Goal: Task Accomplishment & Management: Use online tool/utility

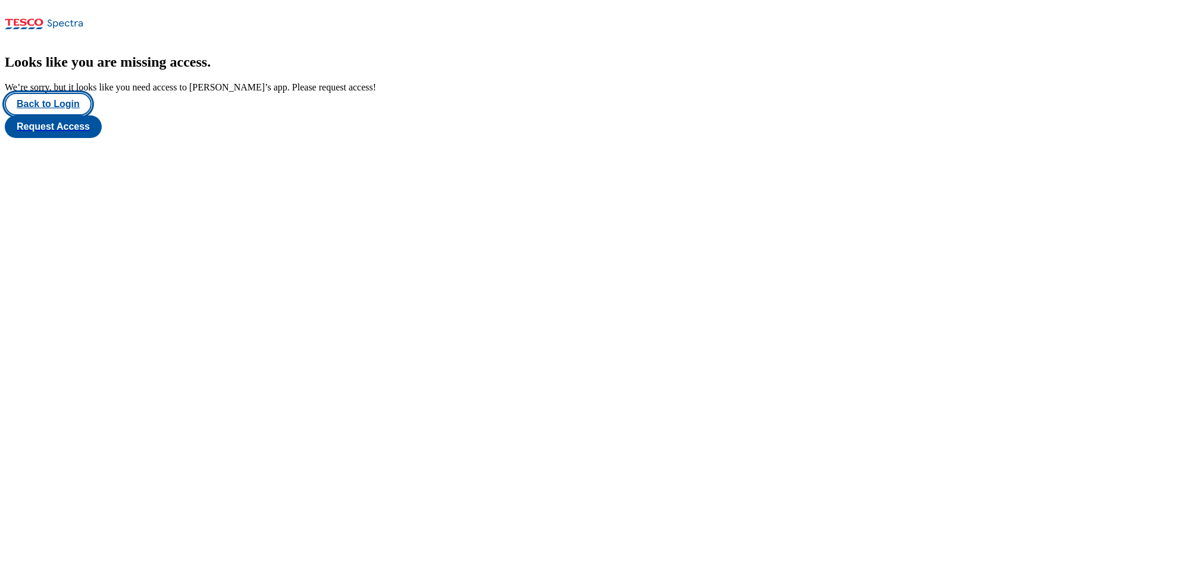
click at [60, 115] on button "Back to Login" at bounding box center [48, 104] width 87 height 23
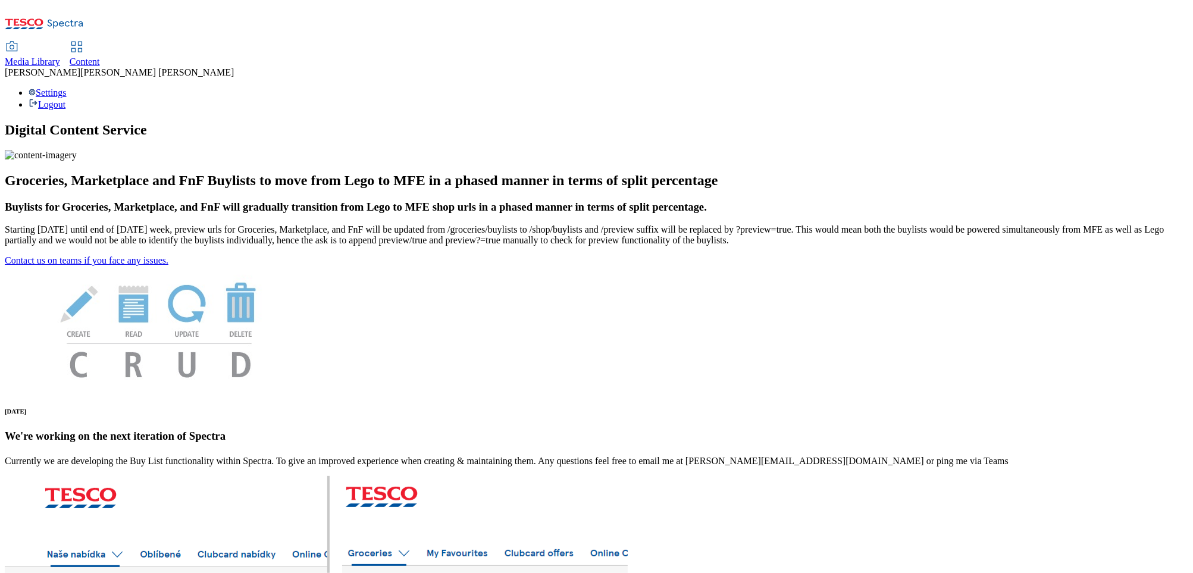
click at [100, 57] on span "Content" at bounding box center [85, 62] width 30 height 10
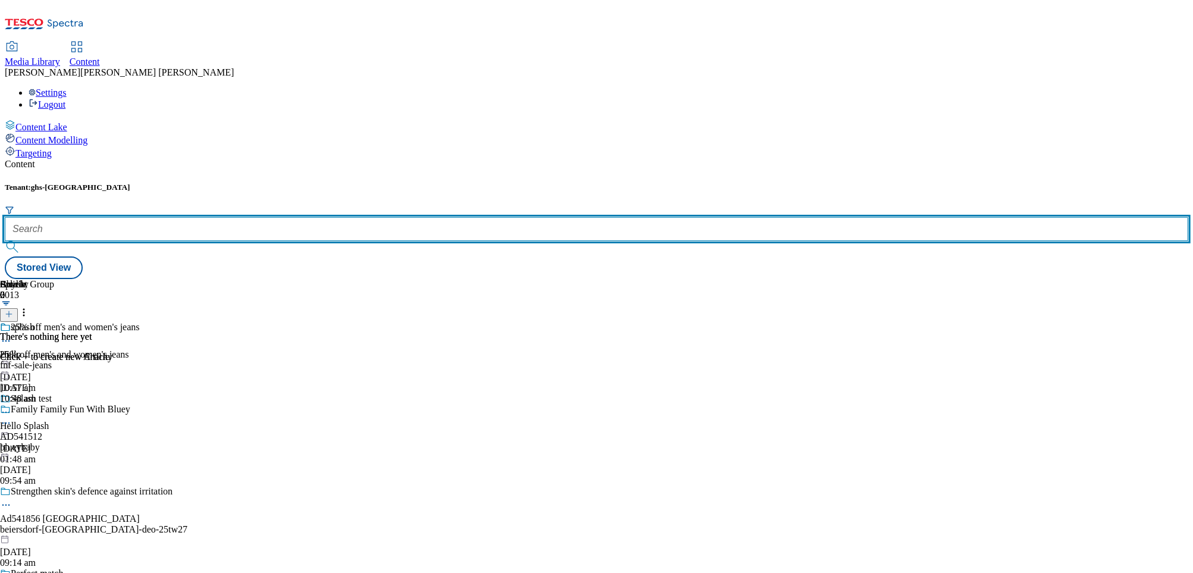
click at [277, 217] on input "text" at bounding box center [597, 229] width 1184 height 24
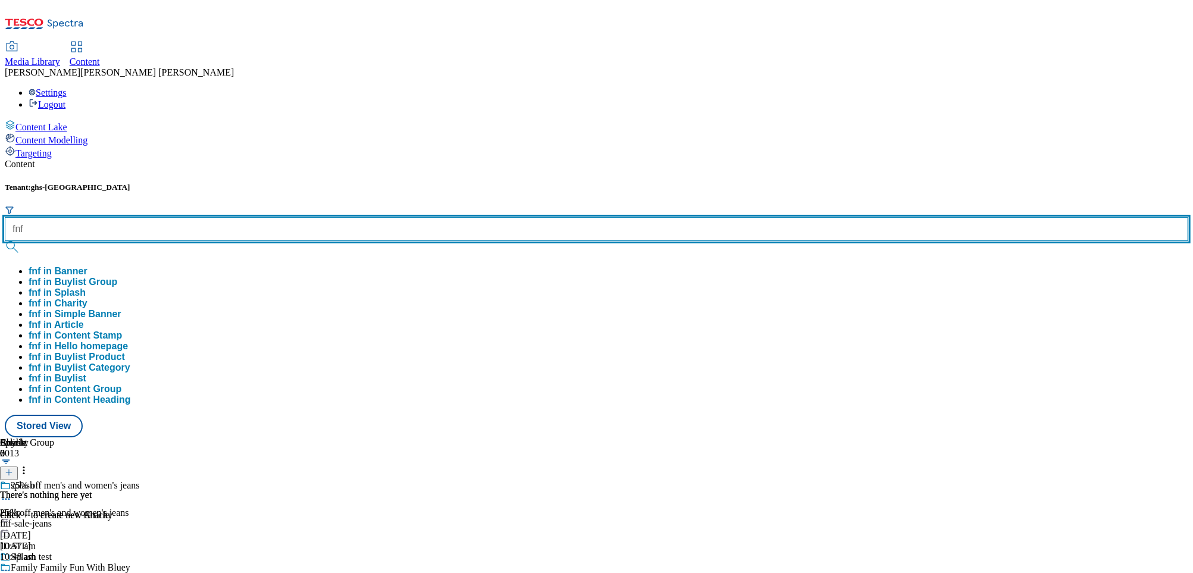
type input "fnf"
click at [5, 241] on button "submit" at bounding box center [13, 247] width 17 height 12
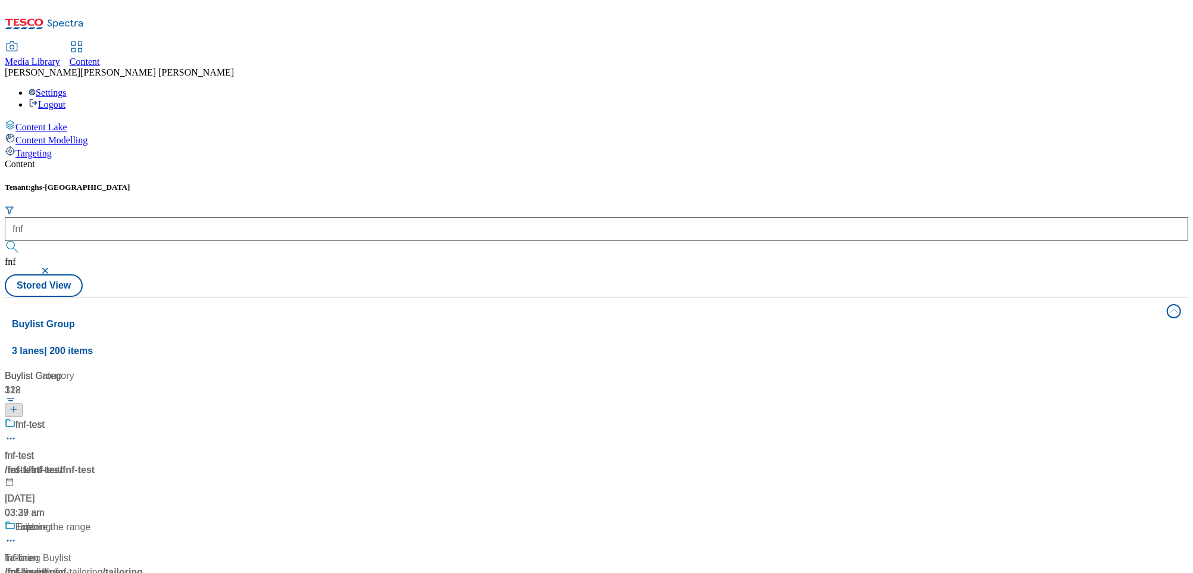
click at [520, 464] on div "Buylist Group 3 lanes | 200 items Buylist Group 31 fnf-test fnf-test / fnf-test…" at bounding box center [597, 556] width 1184 height 519
click at [39, 520] on div "Linen" at bounding box center [26, 527] width 23 height 14
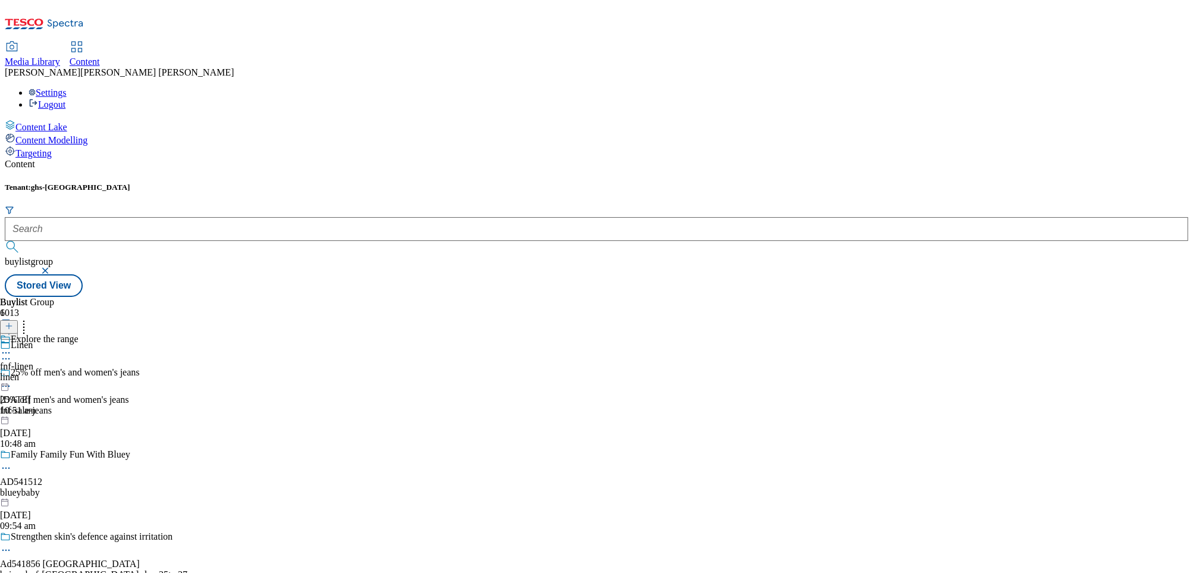
click at [79, 372] on div "linen" at bounding box center [39, 377] width 79 height 11
click at [65, 372] on div "all-products" at bounding box center [32, 377] width 65 height 11
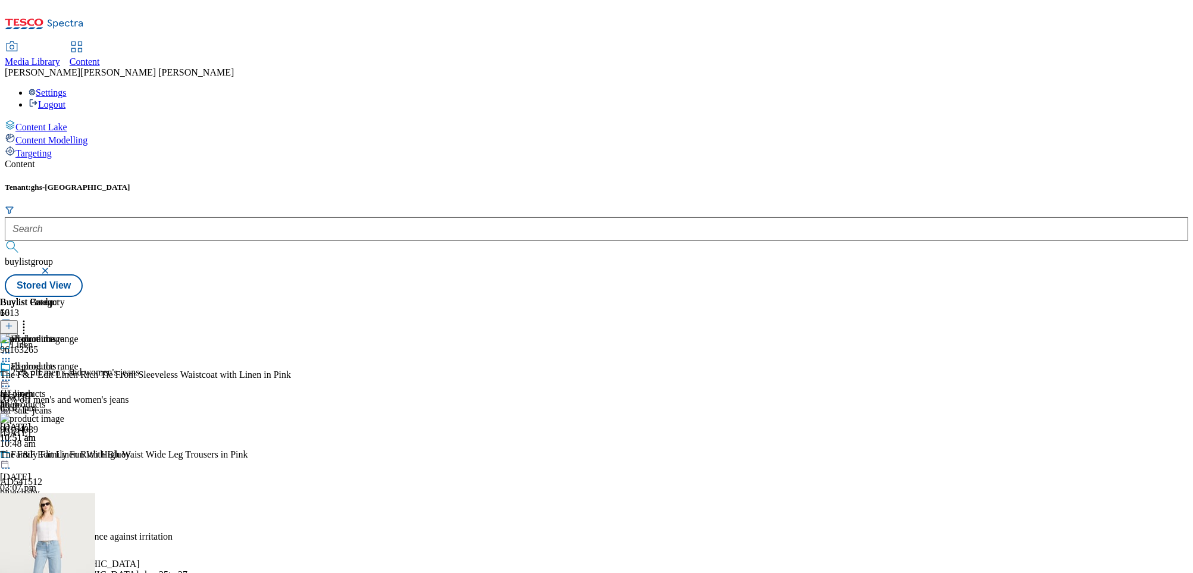
click at [10, 361] on circle at bounding box center [9, 362] width 2 height 2
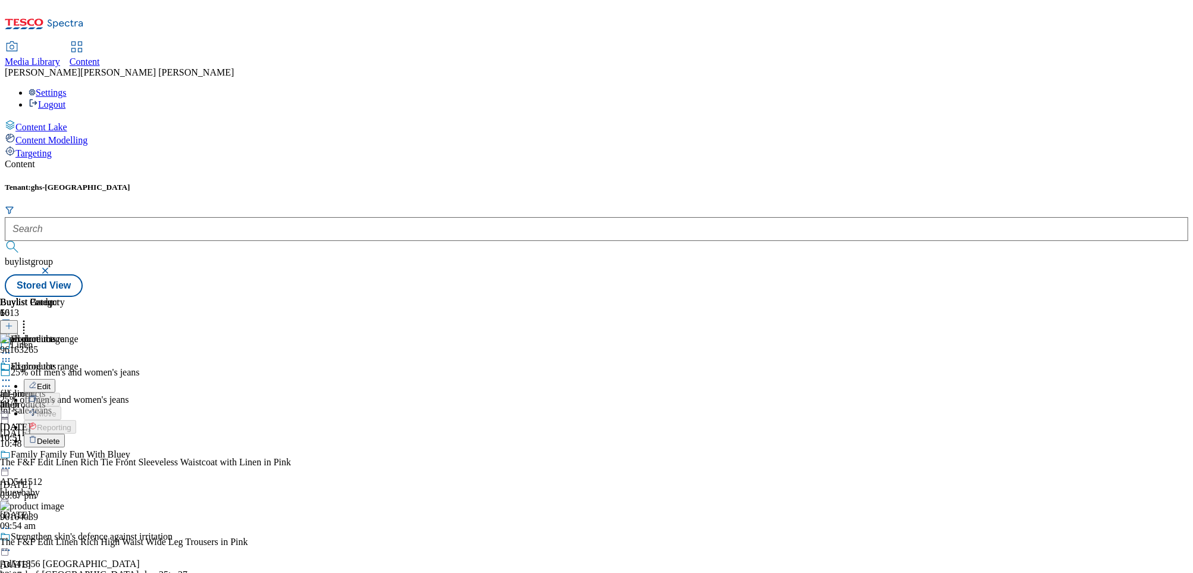
click at [60, 437] on span "Delete" at bounding box center [48, 441] width 23 height 9
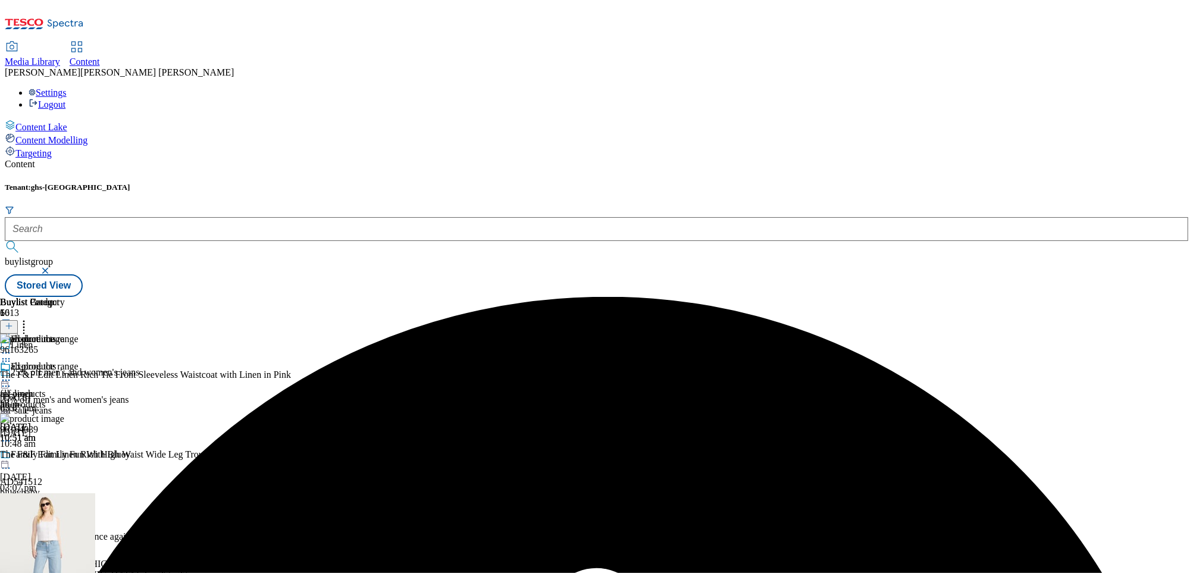
click at [1038, 297] on div "Buylist Group 6013 Linen 25% off men's and women's jeans 25% off men's and wome…" at bounding box center [597, 297] width 1184 height 0
click at [12, 374] on icon at bounding box center [6, 380] width 12 height 12
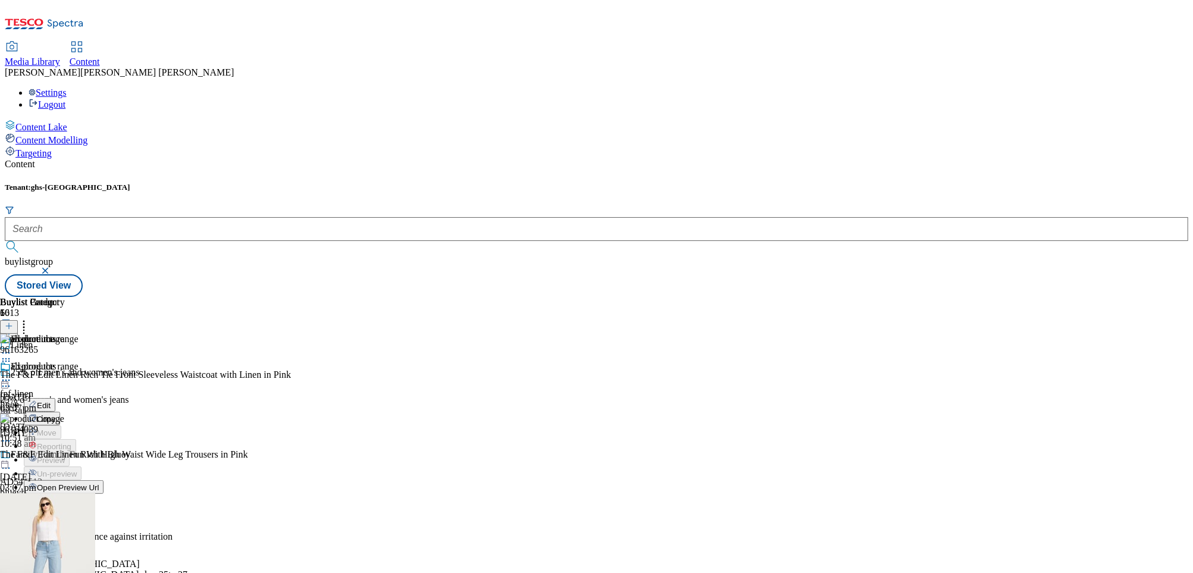
click at [75, 511] on span "Un-publish" at bounding box center [56, 515] width 38 height 9
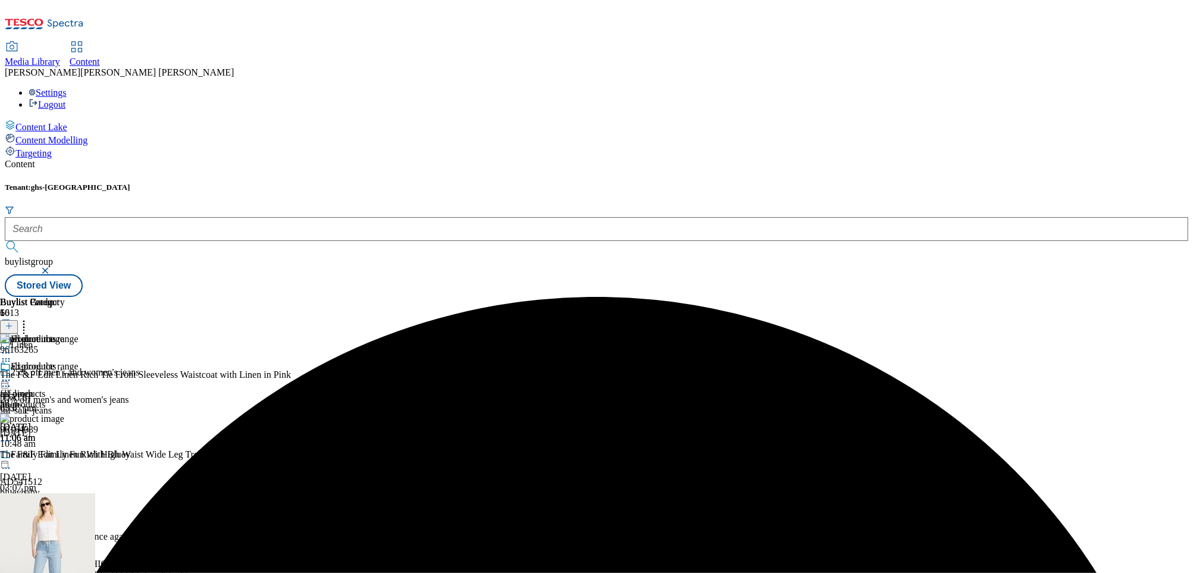
click at [12, 355] on icon at bounding box center [6, 361] width 12 height 12
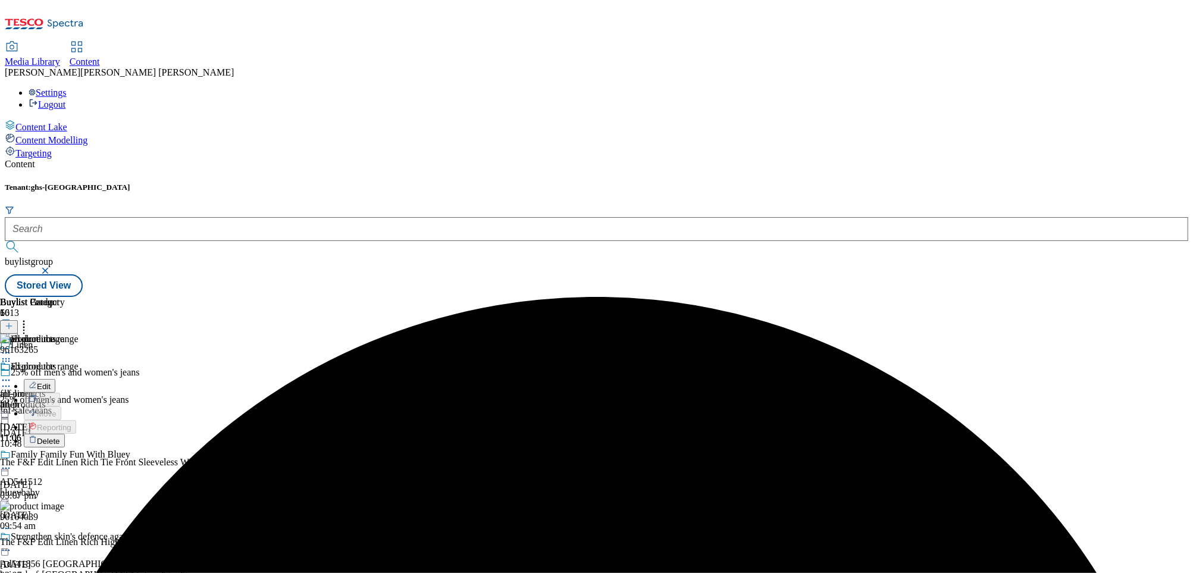
click at [60, 437] on span "Delete" at bounding box center [48, 441] width 23 height 9
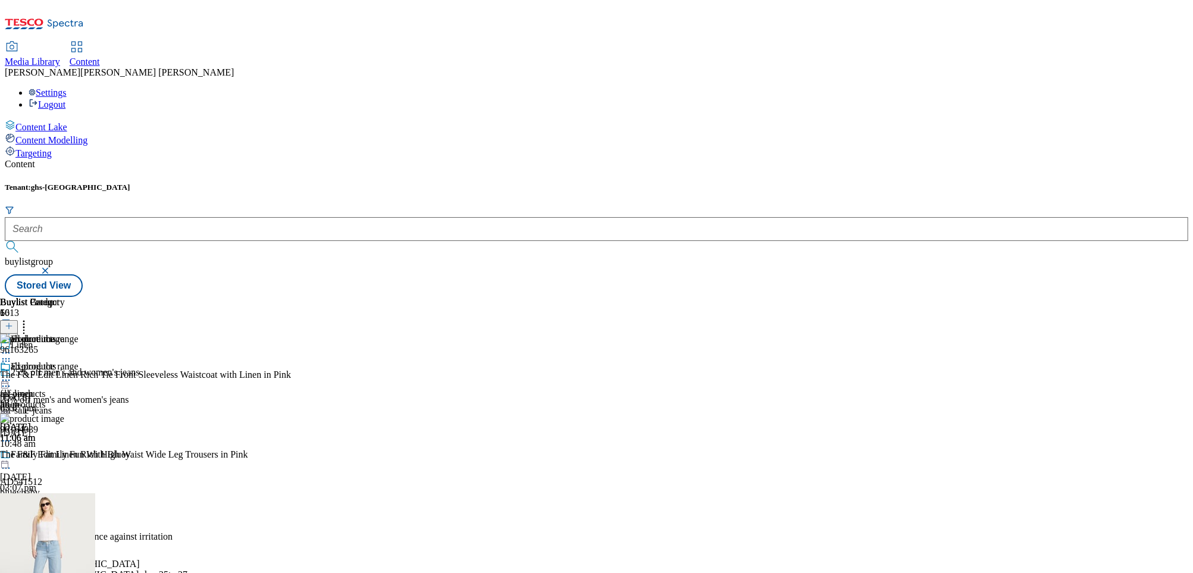
click at [12, 374] on icon at bounding box center [6, 380] width 12 height 12
click at [77, 470] on span "Un-preview" at bounding box center [57, 474] width 40 height 9
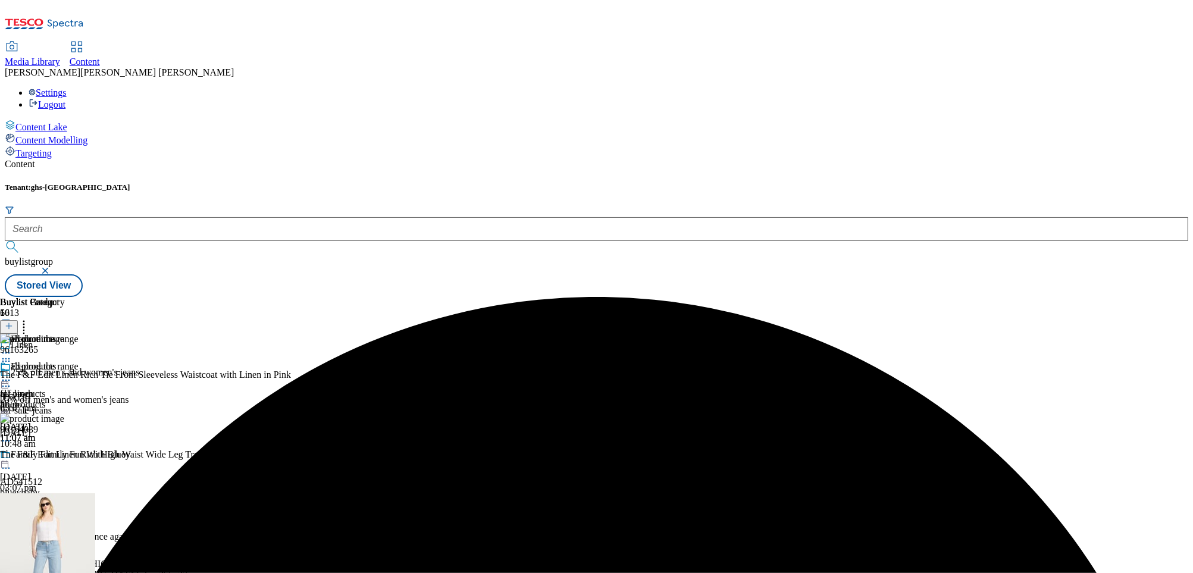
click at [12, 355] on icon at bounding box center [6, 361] width 12 height 12
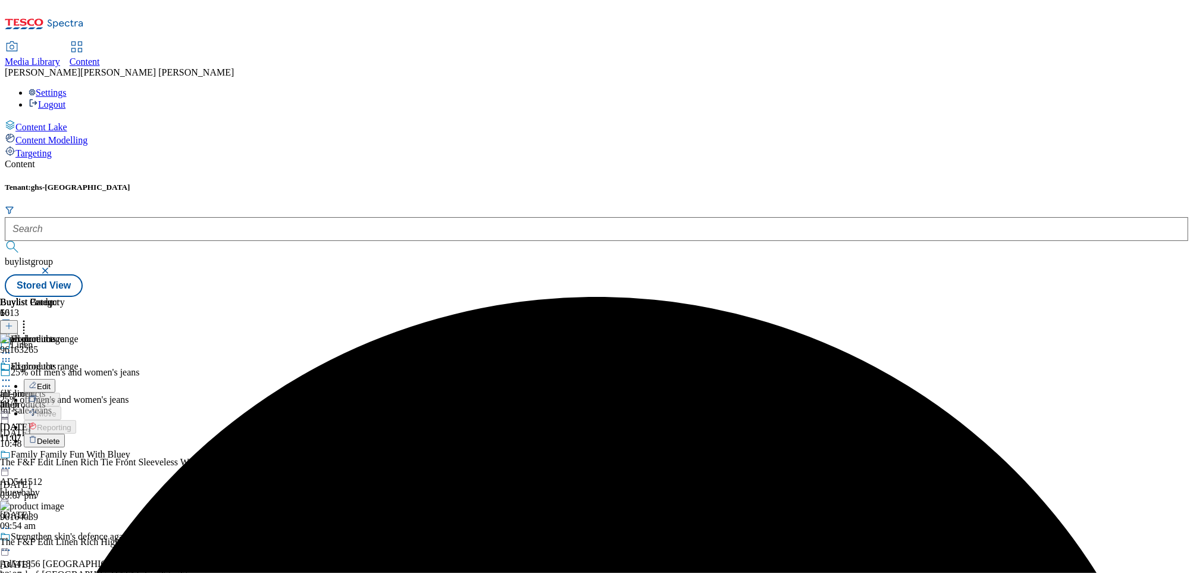
click at [65, 434] on button "Delete" at bounding box center [44, 441] width 41 height 14
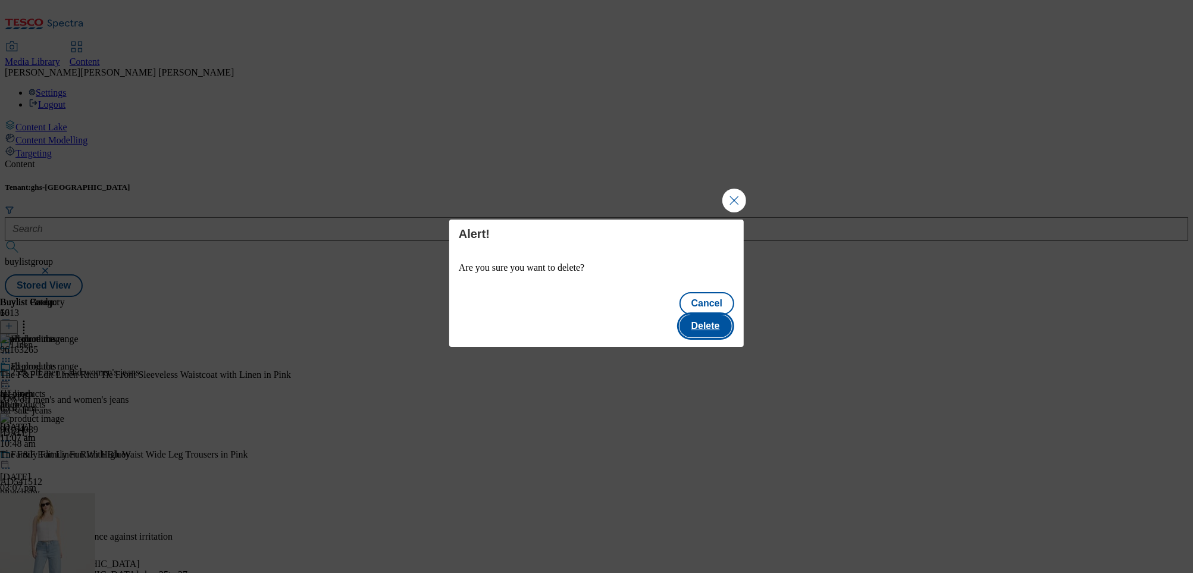
click at [706, 315] on button "Delete" at bounding box center [706, 326] width 52 height 23
